Goal: Navigation & Orientation: Understand site structure

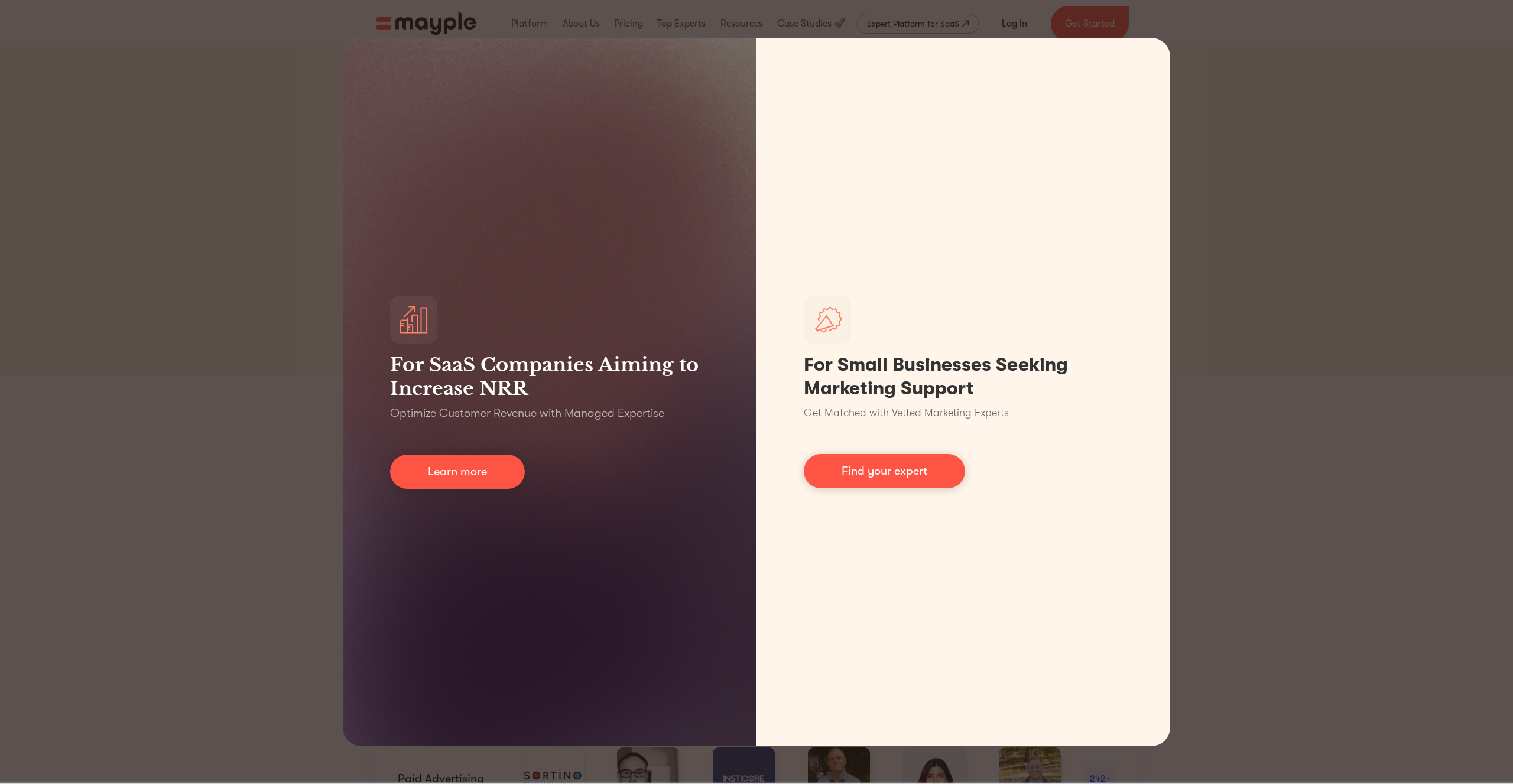
click at [1302, 257] on div "For SaaS Companies Aiming to Increase NRR Optimize Customer Revenue with Manage…" at bounding box center [756, 392] width 1513 height 784
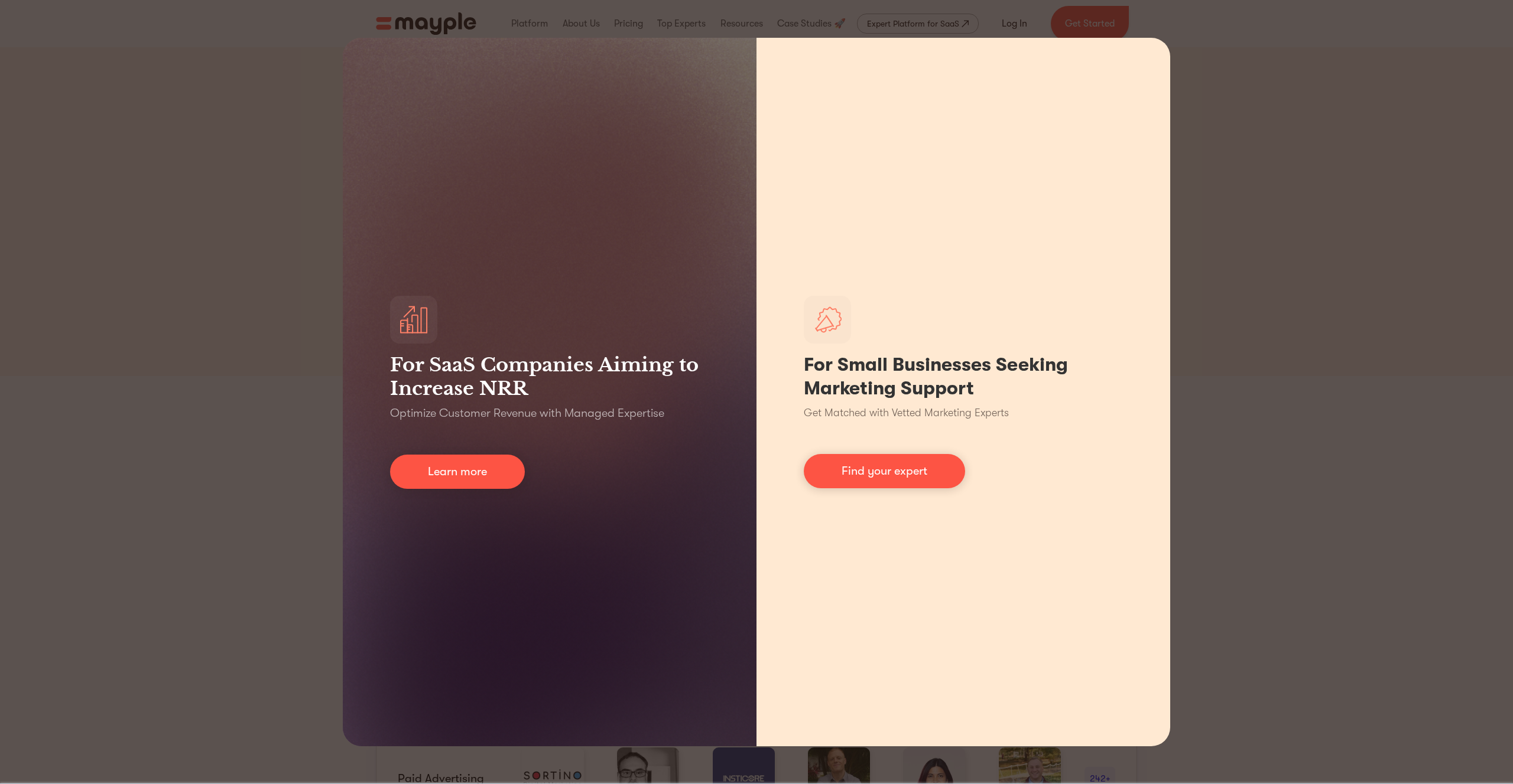
drag, startPoint x: 1301, startPoint y: 258, endPoint x: 971, endPoint y: 336, distance: 339.1
click at [1298, 258] on div "For SaaS Companies Aiming to Increase NRR Optimize Customer Revenue with Manage…" at bounding box center [756, 392] width 1513 height 784
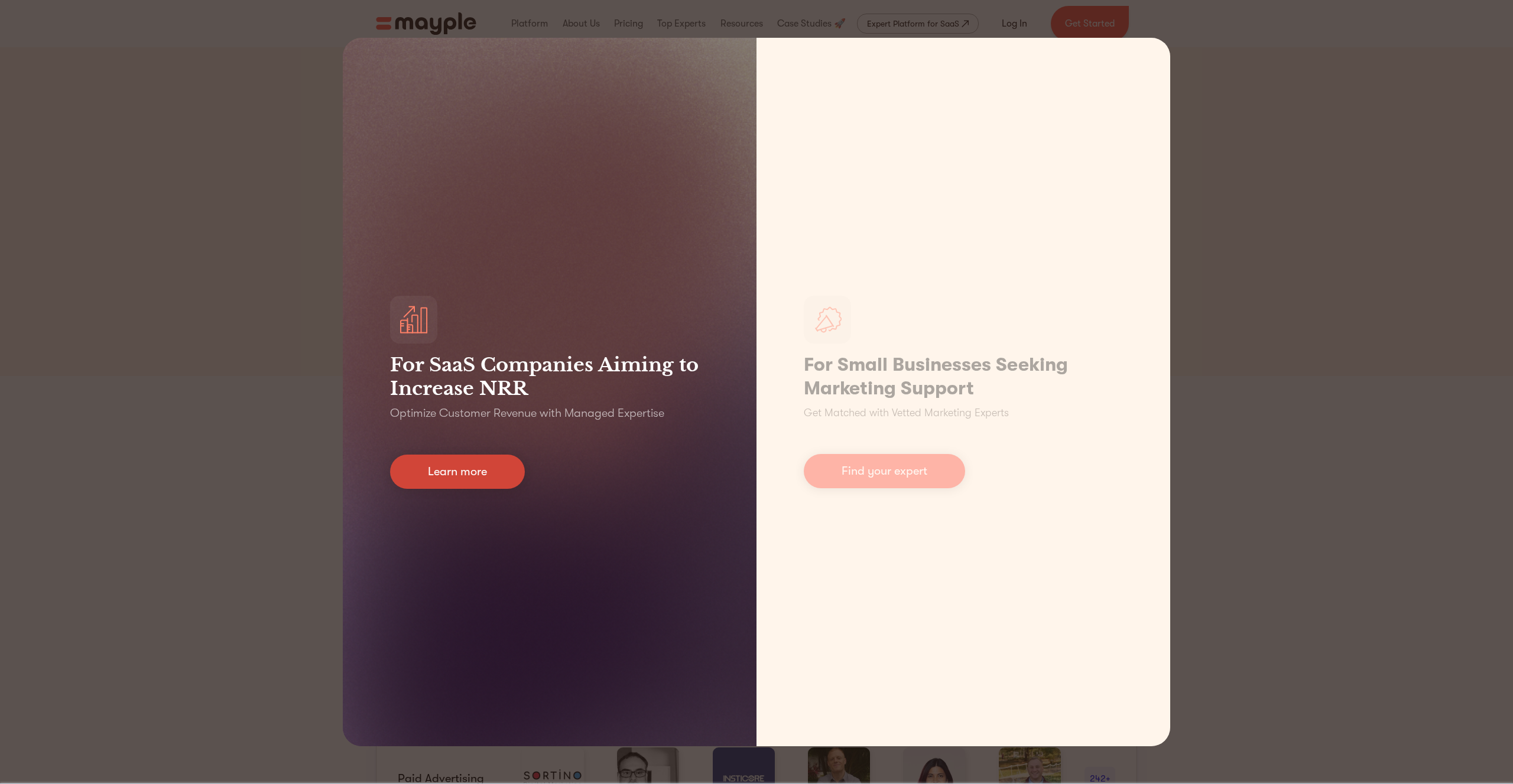
click at [507, 464] on link "Learn more" at bounding box center [457, 472] width 134 height 34
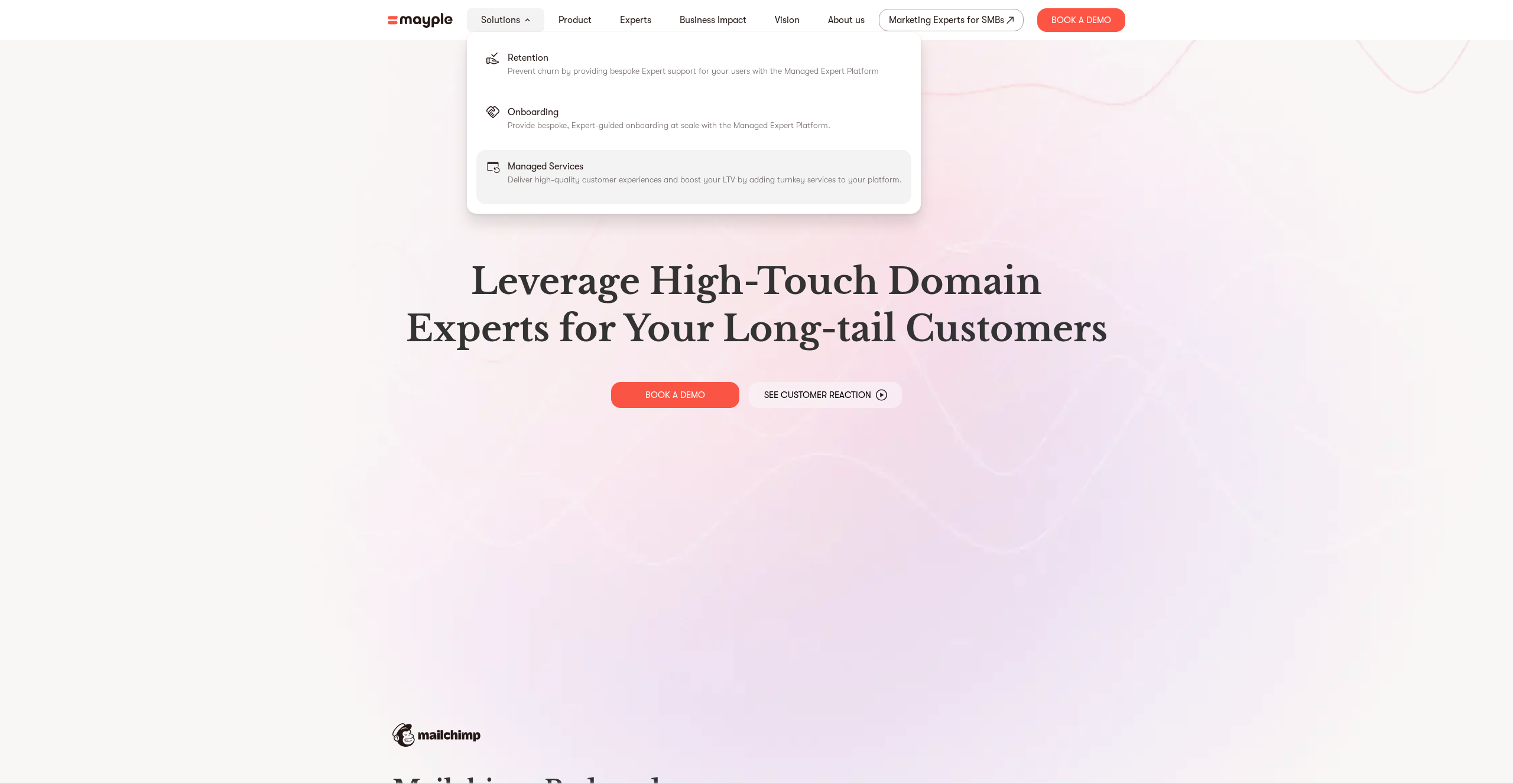
click at [566, 183] on p "Deliver high-quality customer experiences and boost your LTV by adding turnkey …" at bounding box center [705, 179] width 394 height 12
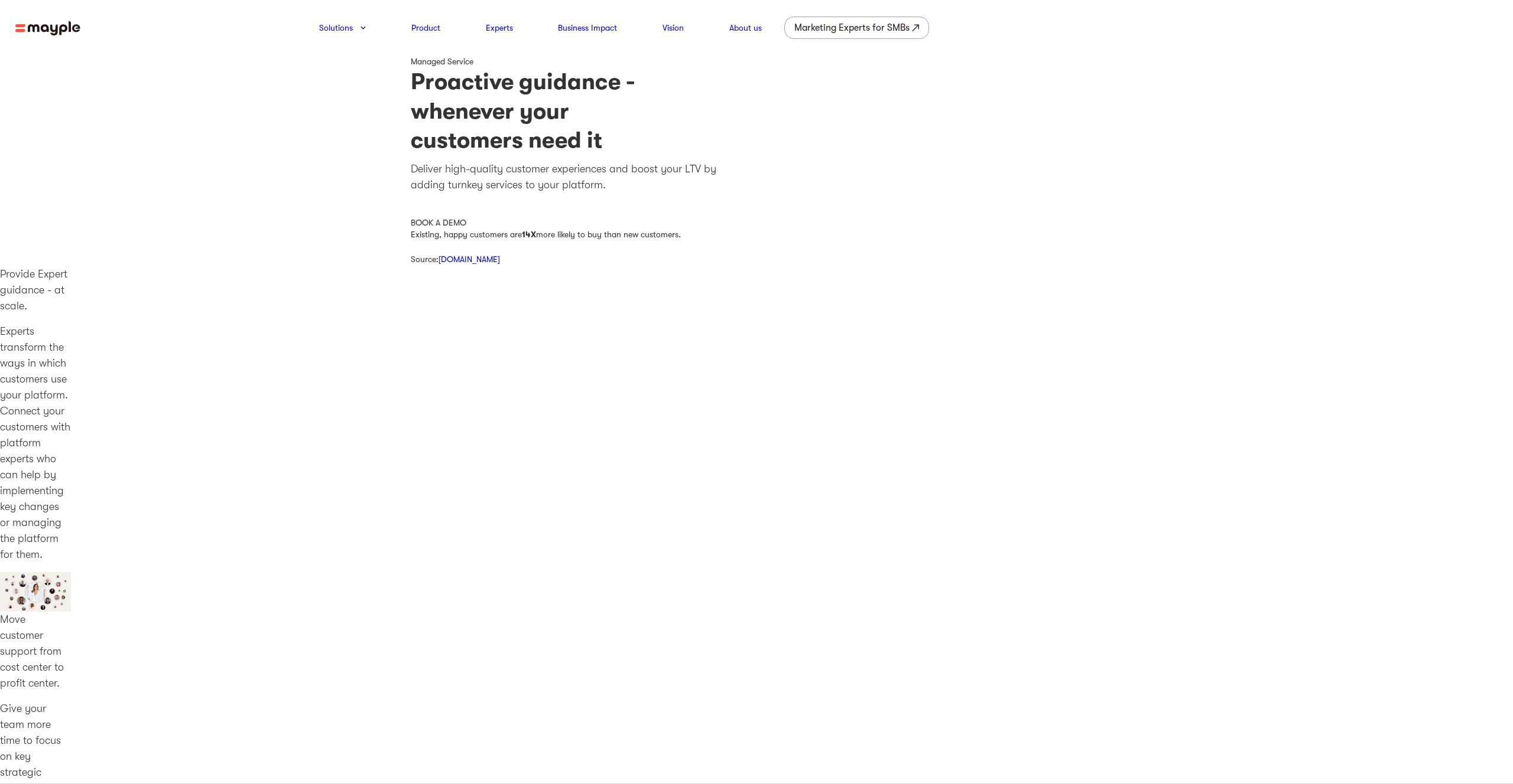
click at [43, 30] on img at bounding box center [48, 29] width 65 height 14
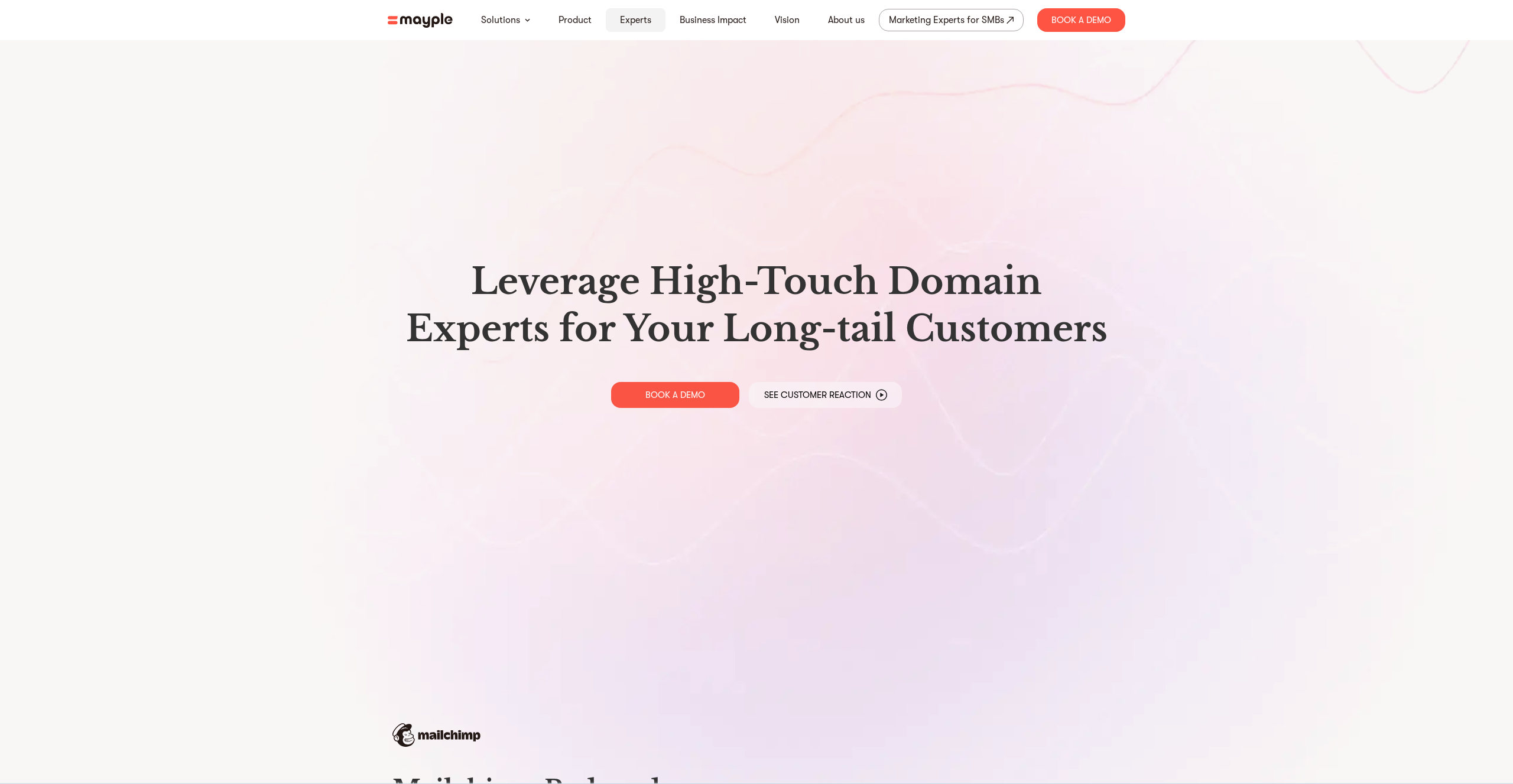
click at [640, 22] on link "Experts" at bounding box center [635, 21] width 31 height 14
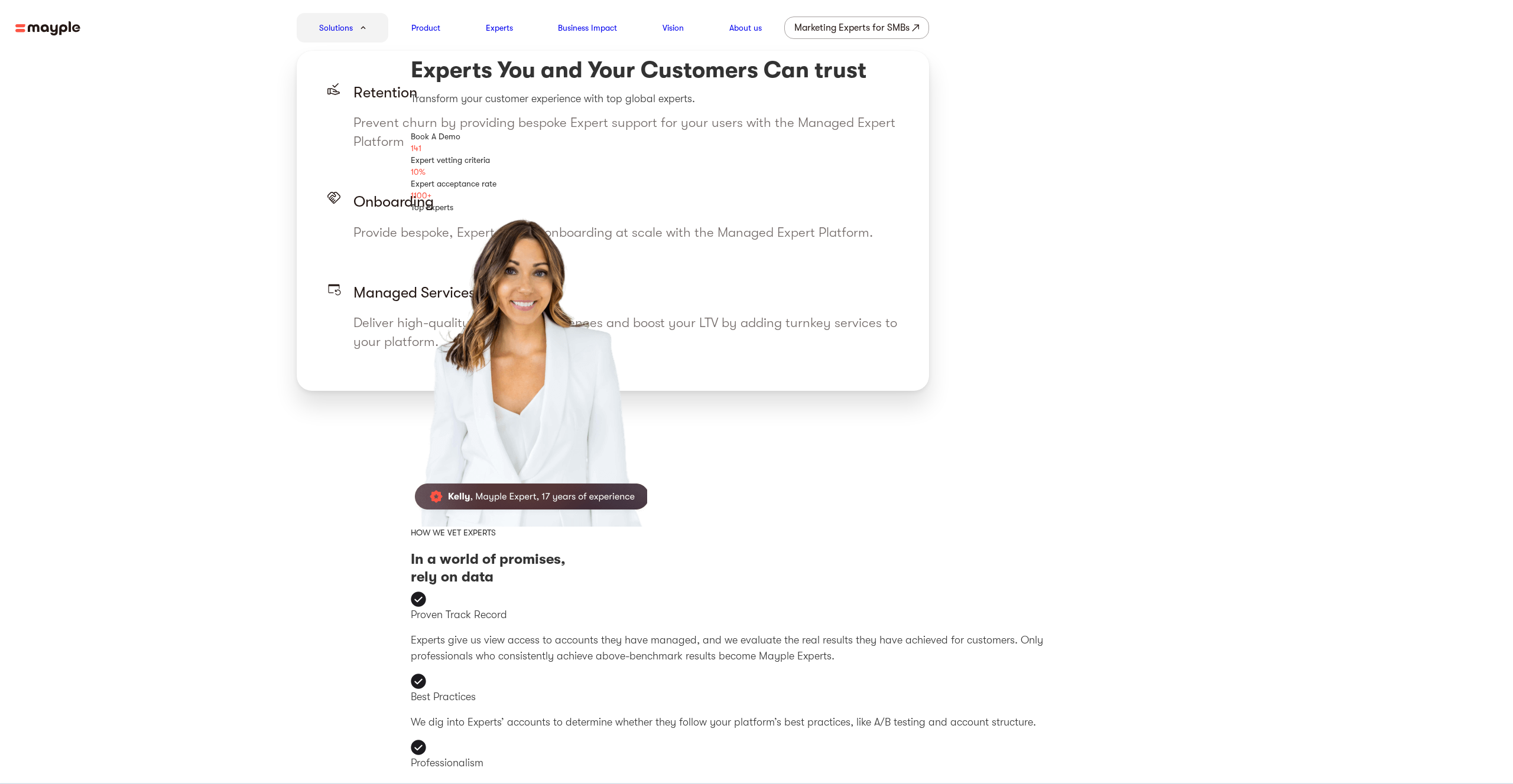
click at [341, 22] on link "Solutions" at bounding box center [336, 28] width 34 height 14
